Goal: Transaction & Acquisition: Purchase product/service

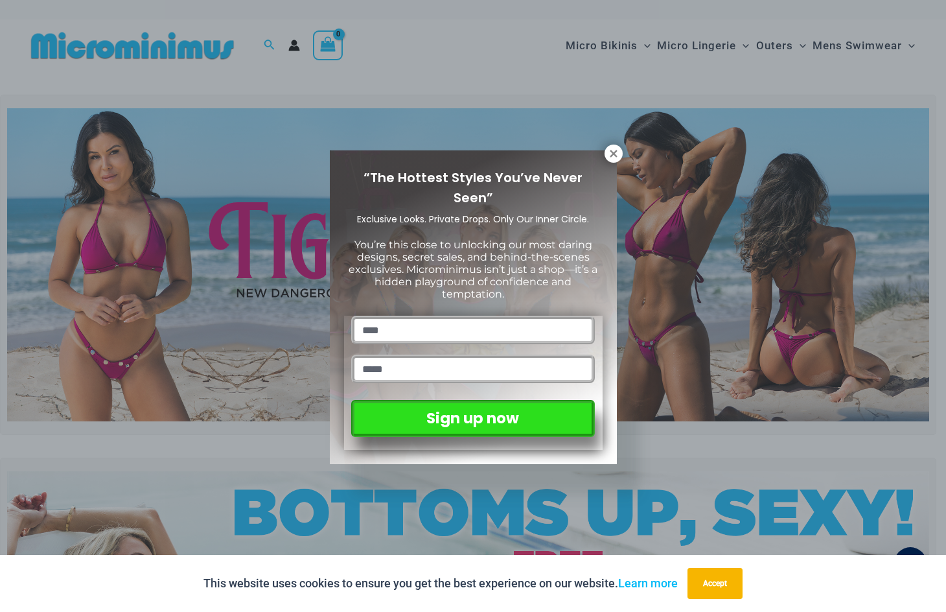
type input "****"
click at [482, 367] on input "email" at bounding box center [472, 368] width 243 height 29
type input "*"
click at [483, 365] on input "email" at bounding box center [472, 368] width 243 height 29
type input "**********"
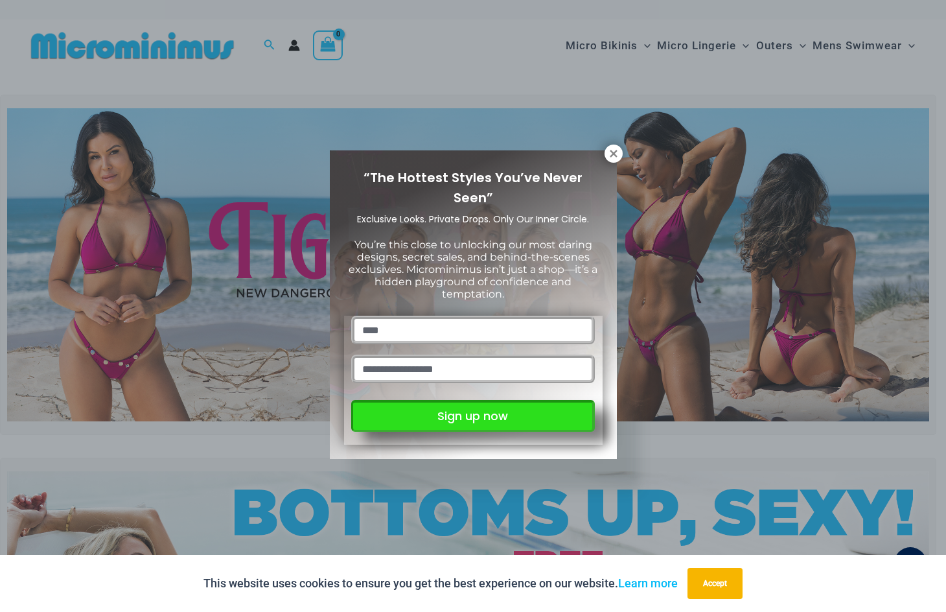
click at [470, 415] on button "Sign up now" at bounding box center [472, 416] width 243 height 32
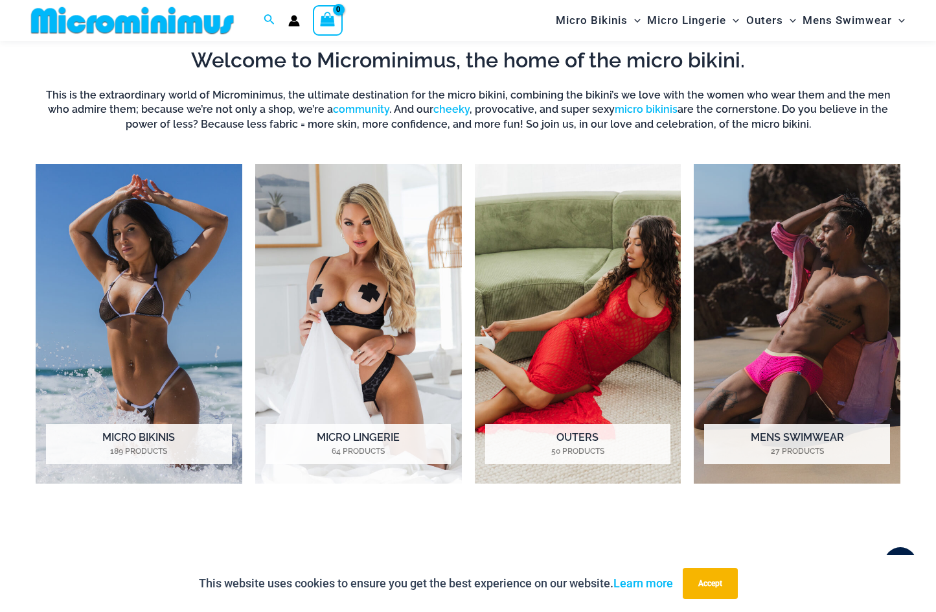
scroll to position [897, 0]
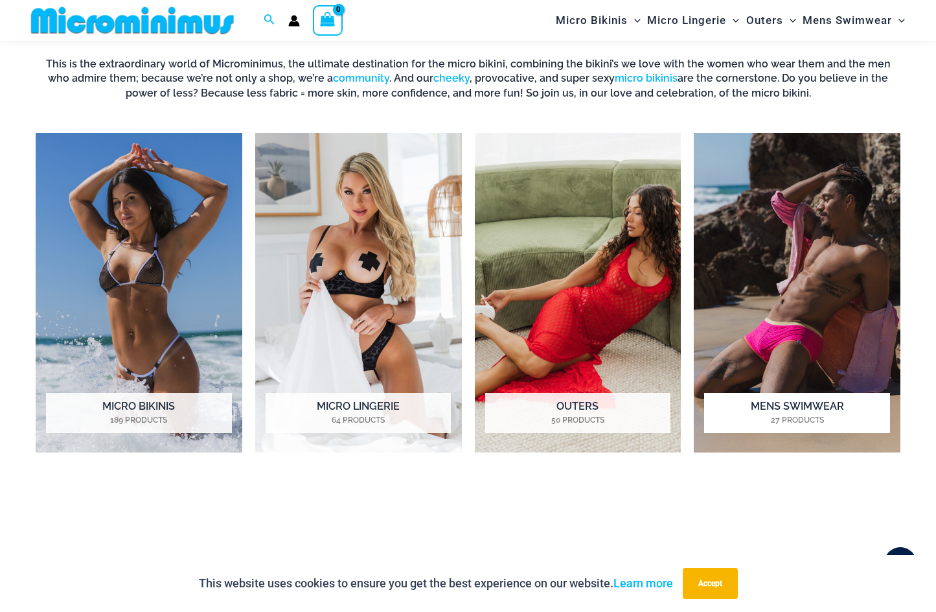
click at [766, 308] on img "Visit product category Mens Swimwear" at bounding box center [797, 292] width 207 height 319
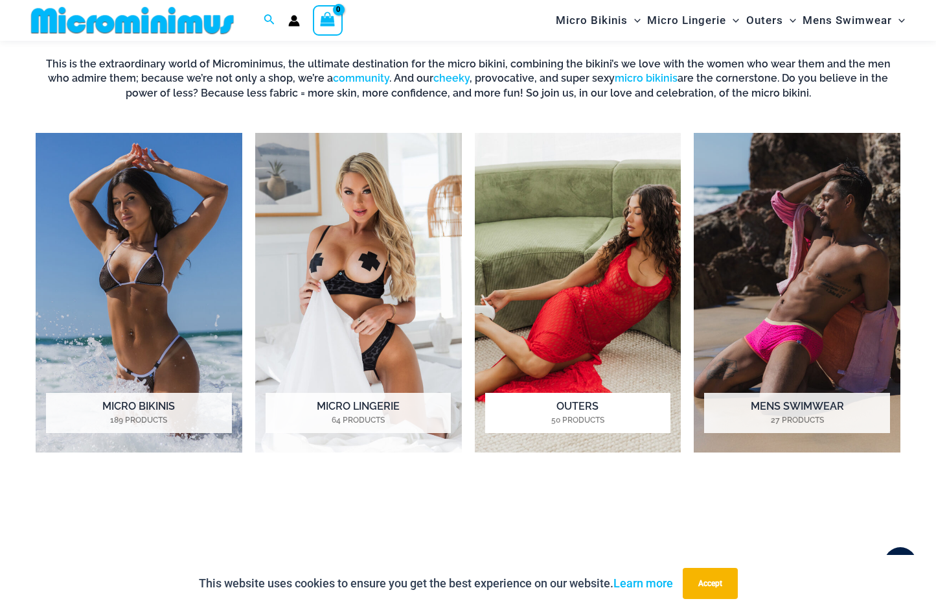
click at [551, 294] on img "Visit product category Outers" at bounding box center [578, 292] width 207 height 319
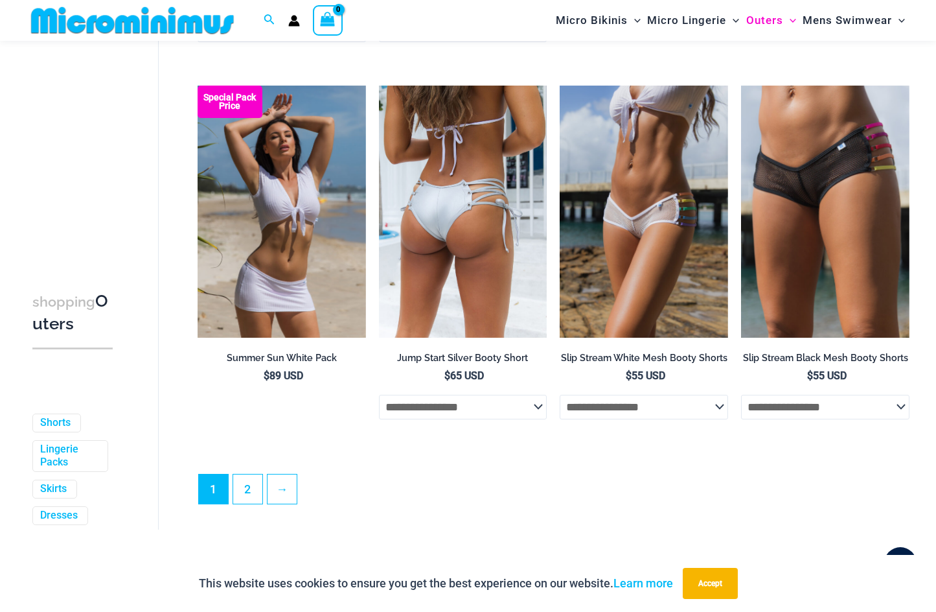
scroll to position [2774, 0]
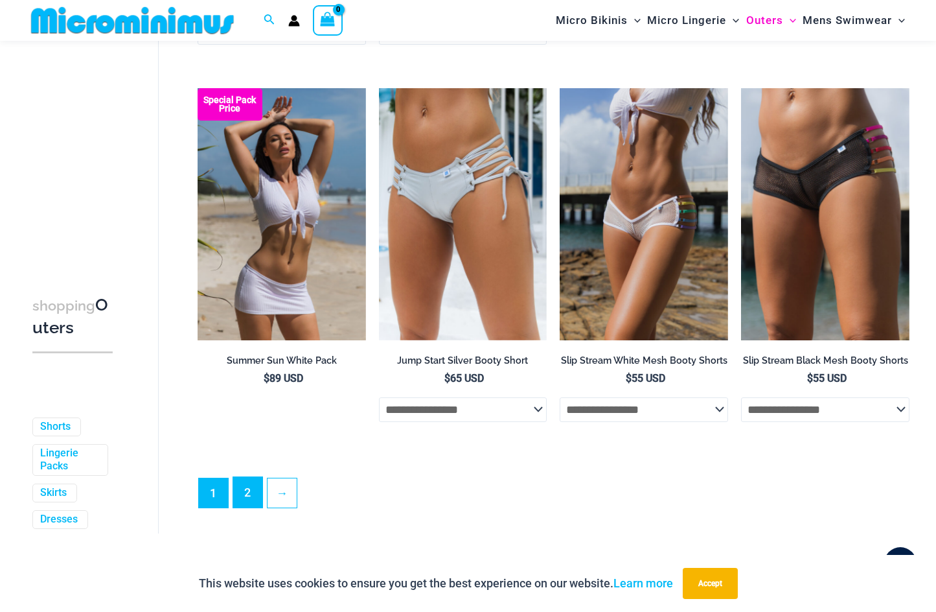
click at [250, 507] on link "2" at bounding box center [247, 492] width 29 height 30
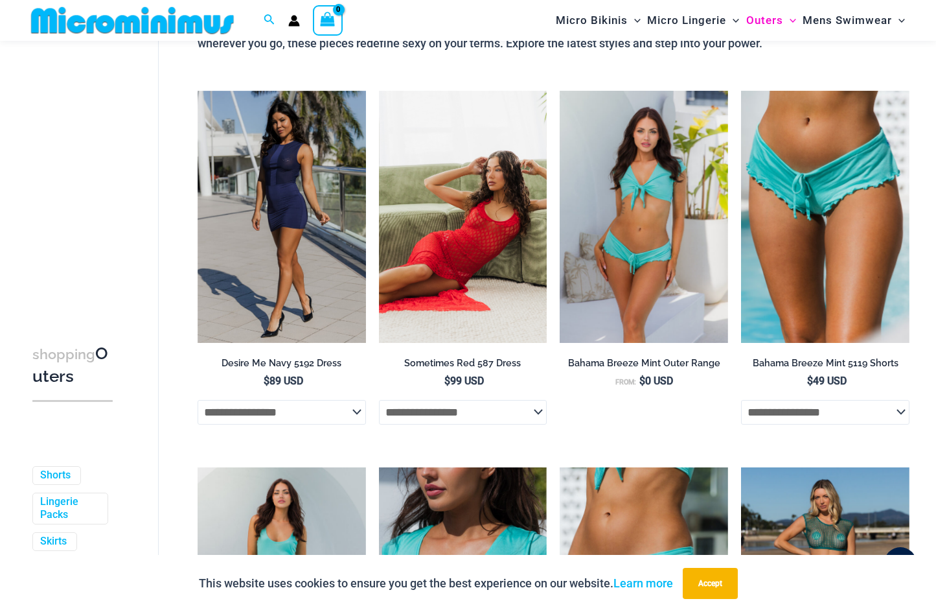
scroll to position [0, 0]
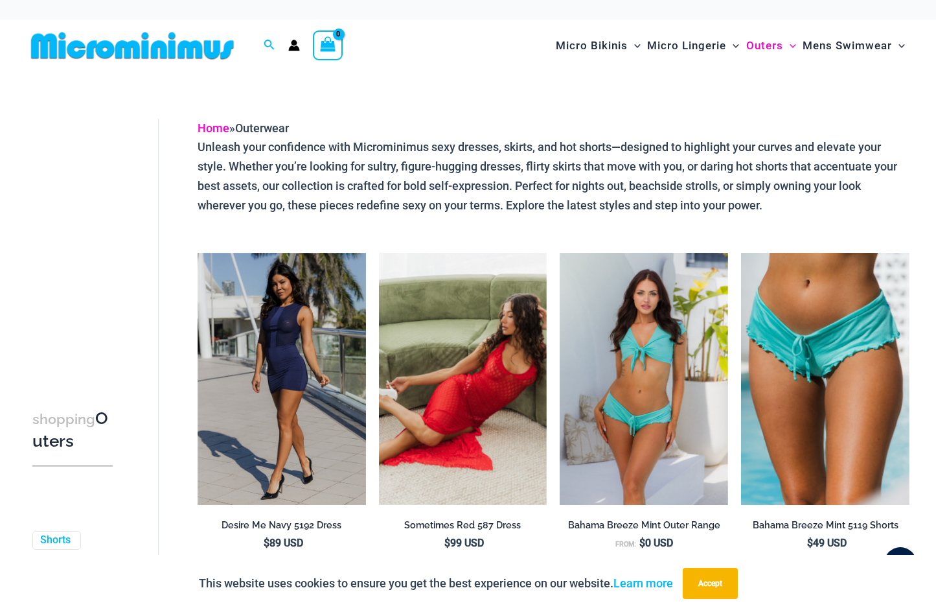
click at [220, 126] on link "Home" at bounding box center [214, 128] width 32 height 14
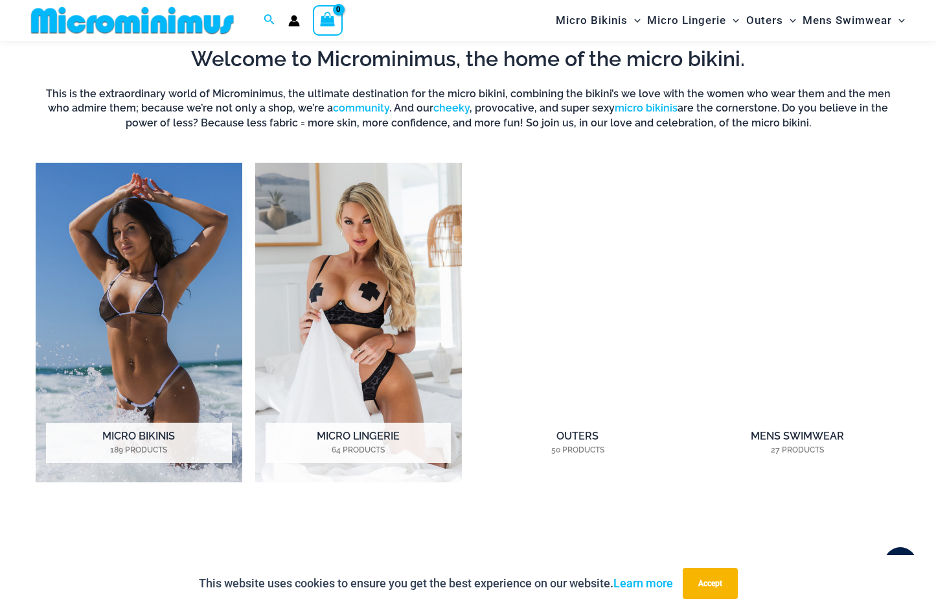
scroll to position [897, 0]
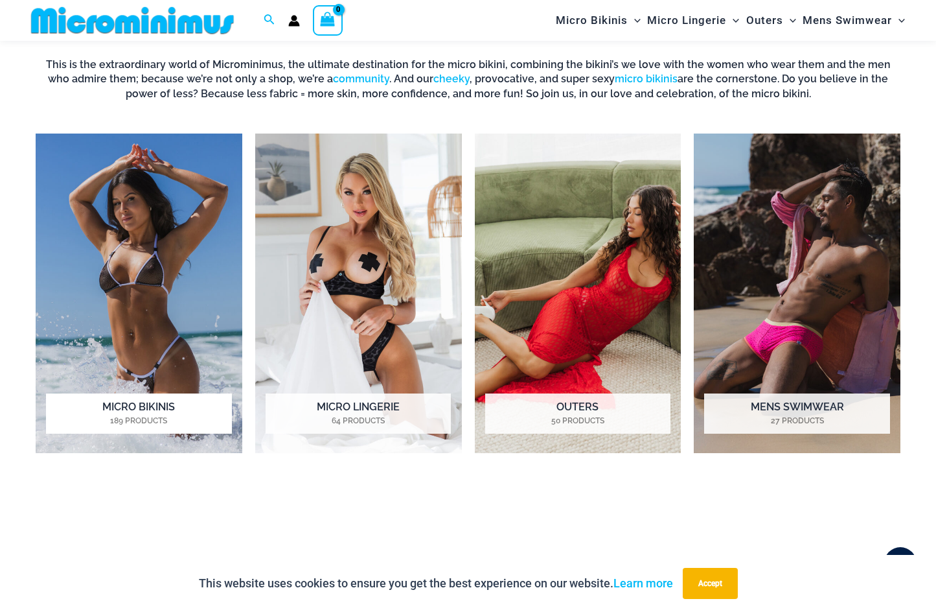
click at [155, 415] on mark "189 Products" at bounding box center [138, 421] width 185 height 12
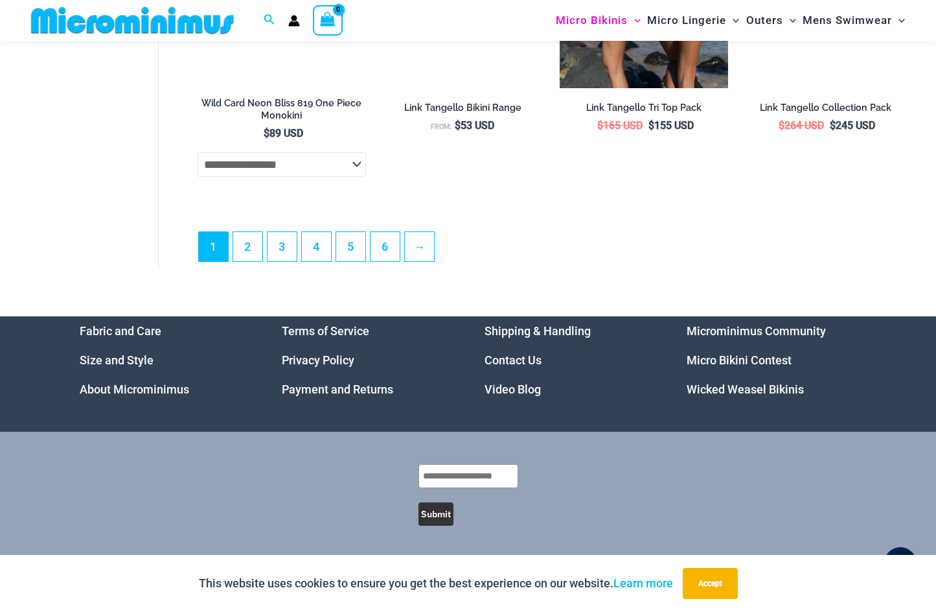
scroll to position [3340, 0]
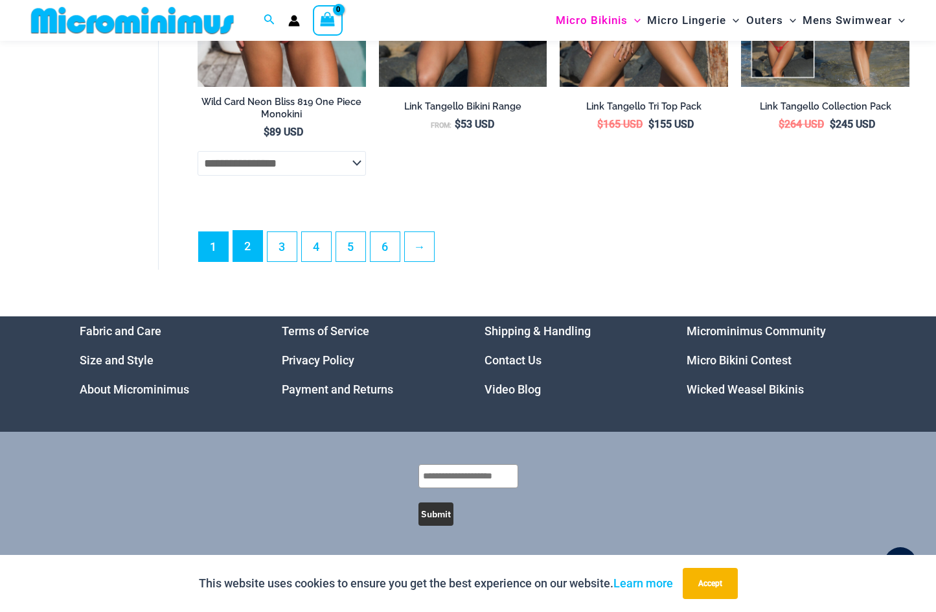
click at [251, 248] on link "2" at bounding box center [247, 246] width 29 height 30
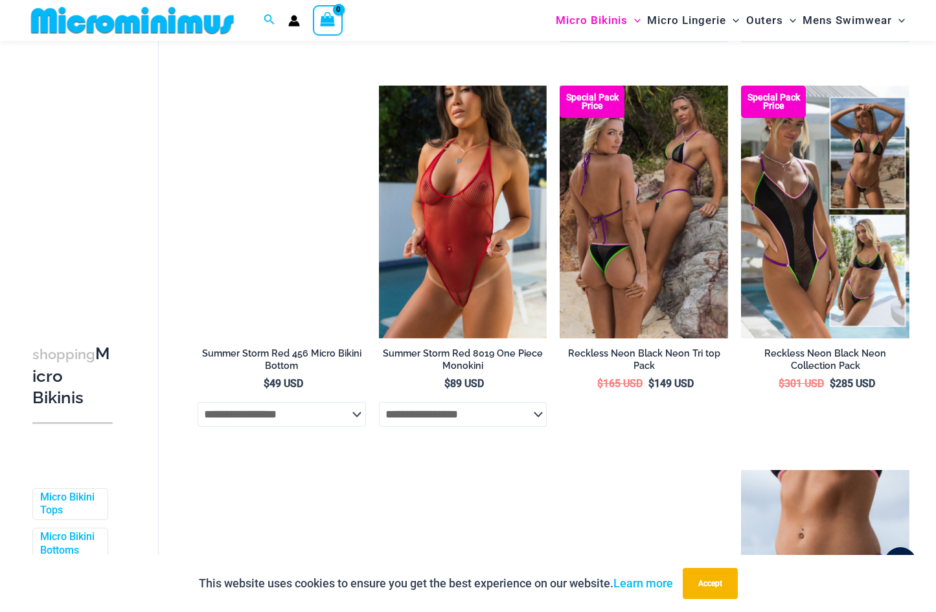
scroll to position [1610, 0]
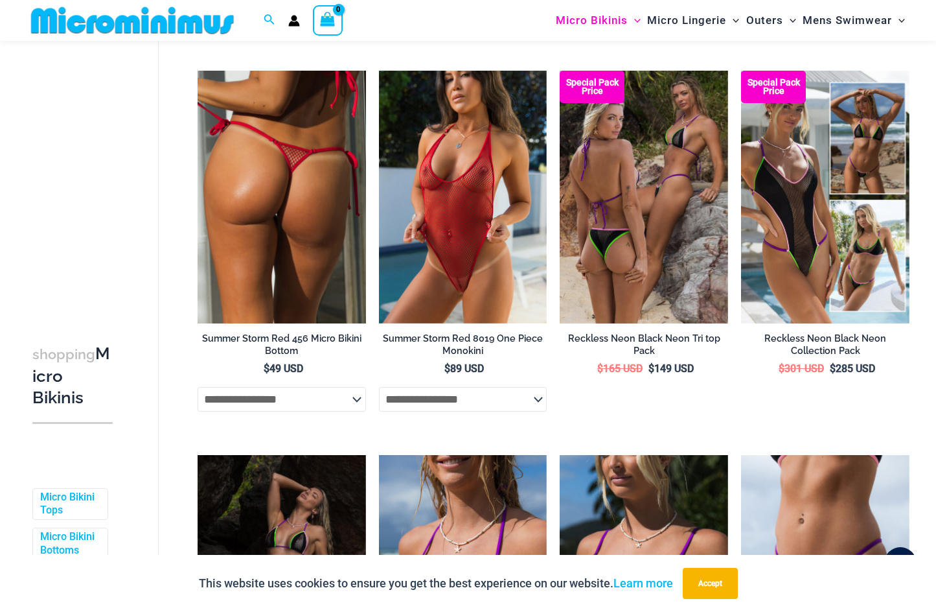
click at [302, 247] on img at bounding box center [282, 197] width 168 height 253
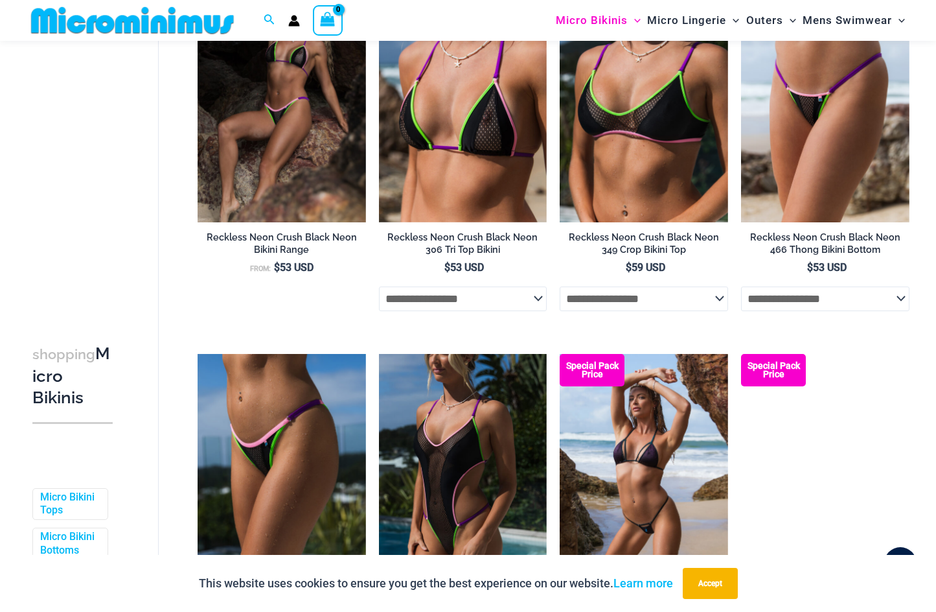
scroll to position [1982, 0]
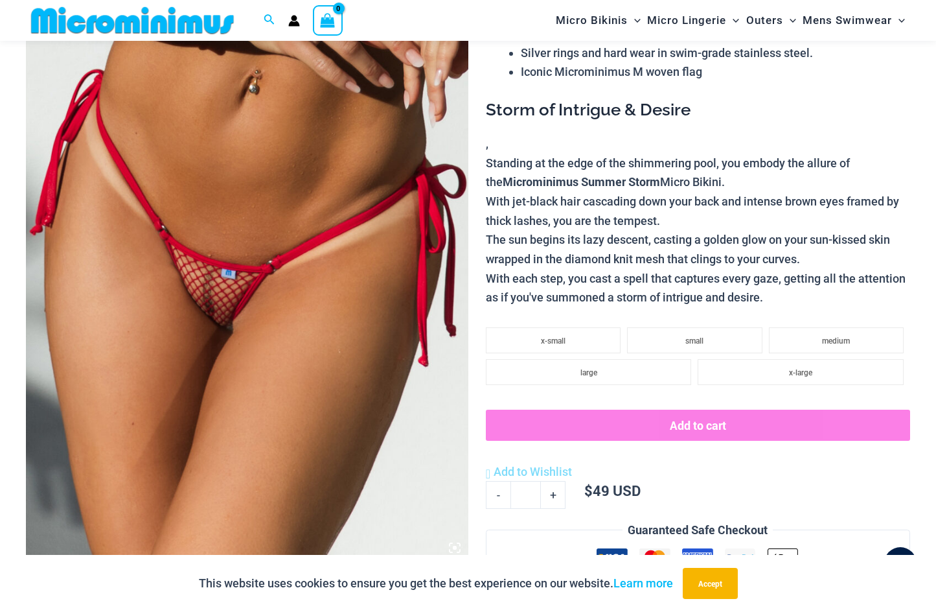
scroll to position [249, 0]
